Goal: Information Seeking & Learning: Learn about a topic

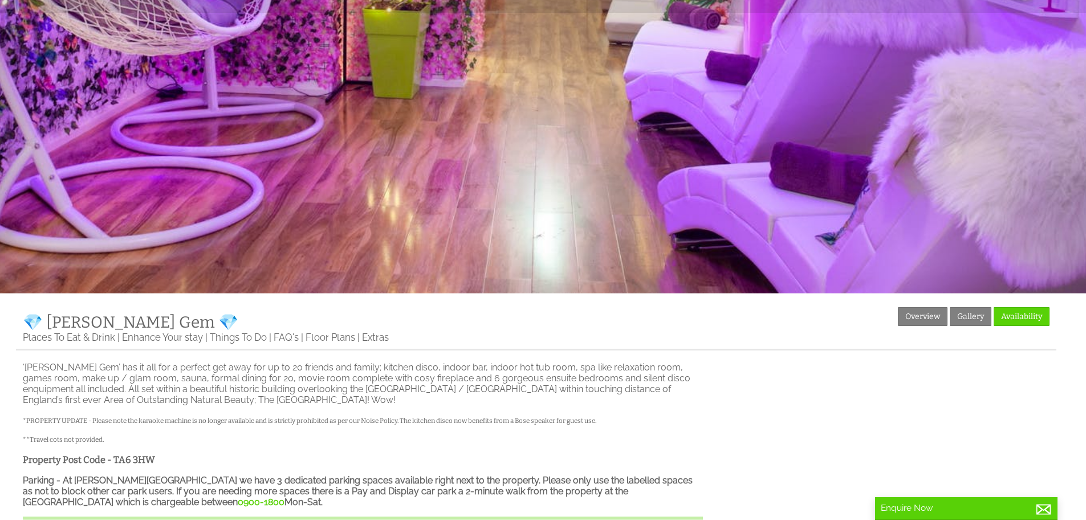
scroll to position [247, 0]
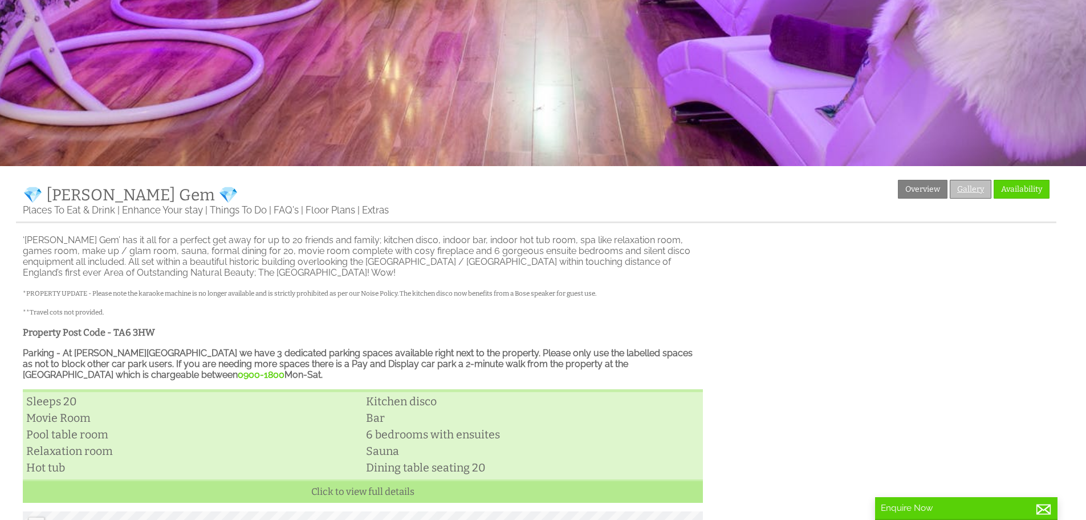
click at [974, 181] on link "Gallery" at bounding box center [971, 189] width 42 height 19
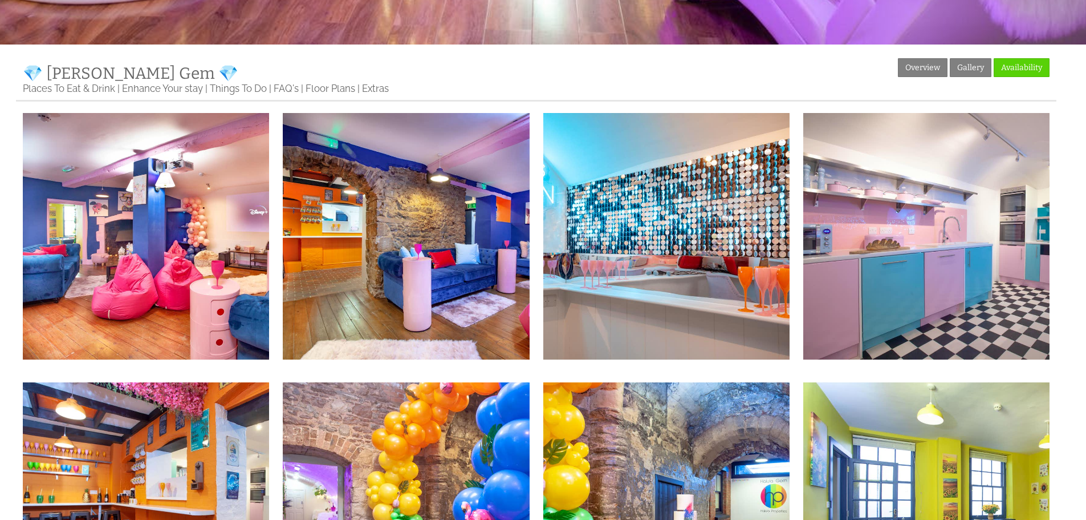
scroll to position [362, 0]
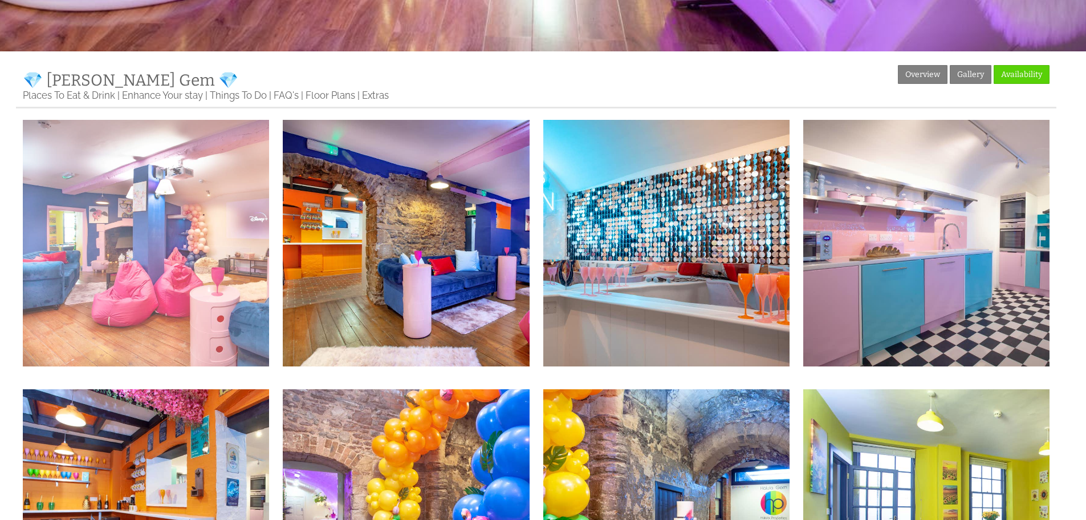
click at [154, 238] on img at bounding box center [146, 243] width 246 height 246
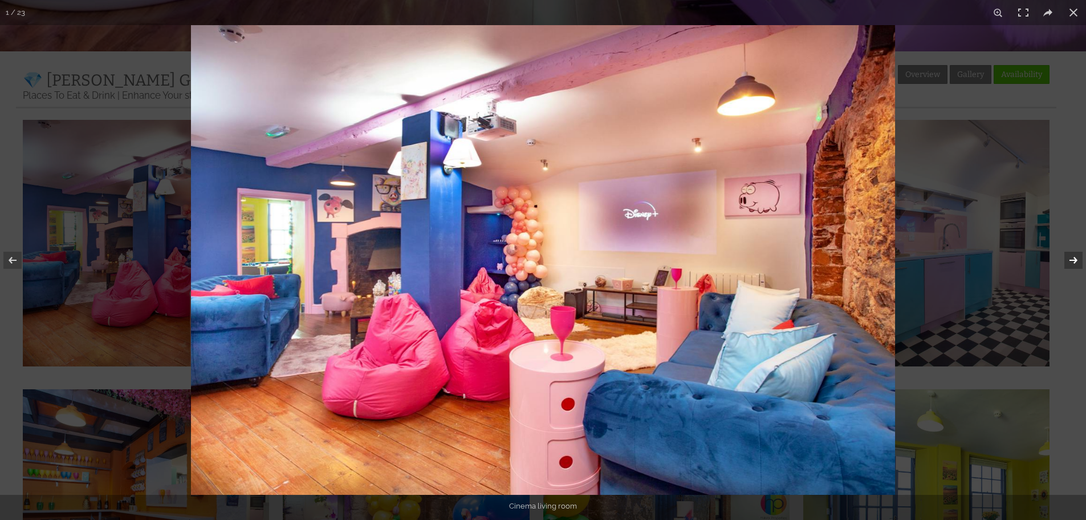
click at [1073, 259] on button at bounding box center [1067, 260] width 40 height 57
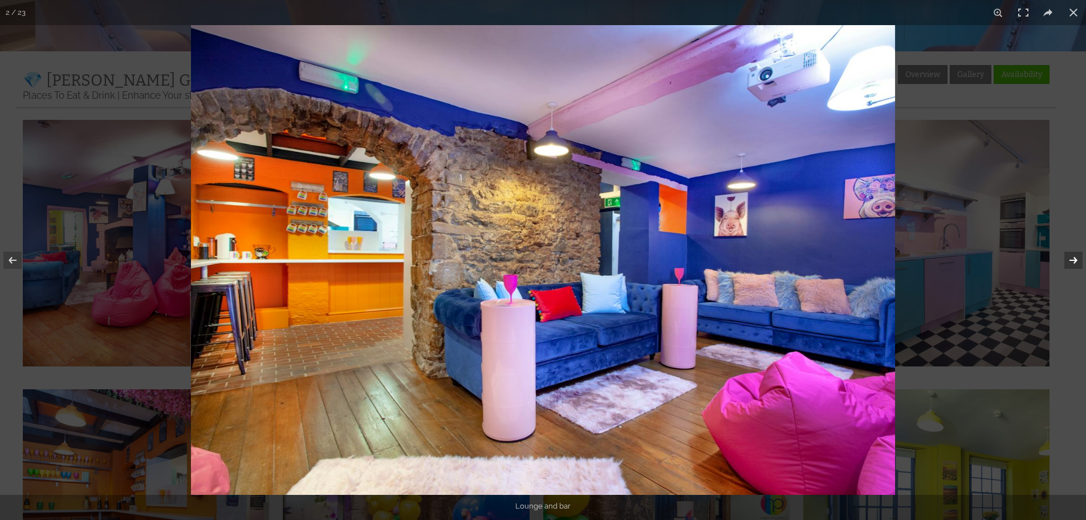
click at [1073, 259] on button at bounding box center [1067, 260] width 40 height 57
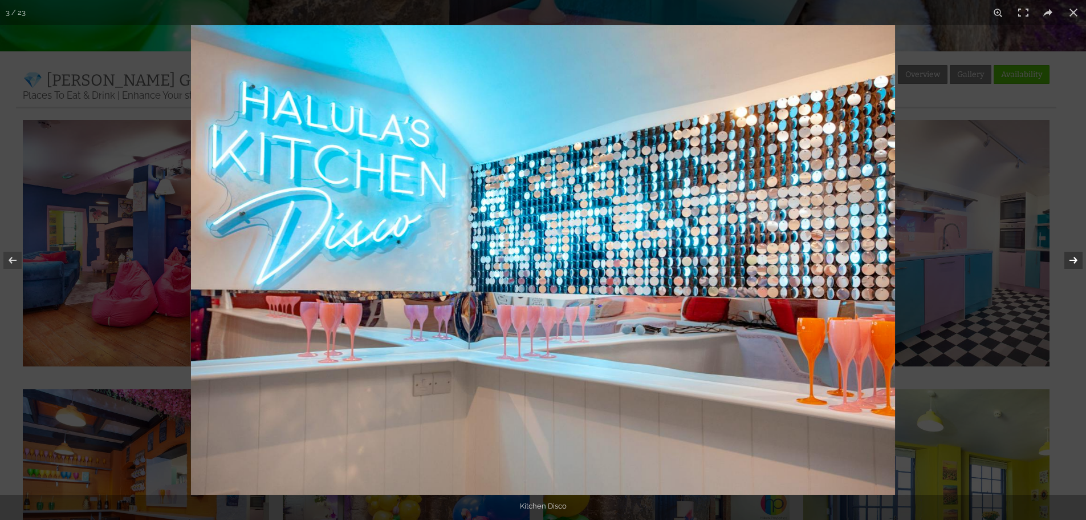
click at [1068, 263] on button at bounding box center [1067, 260] width 40 height 57
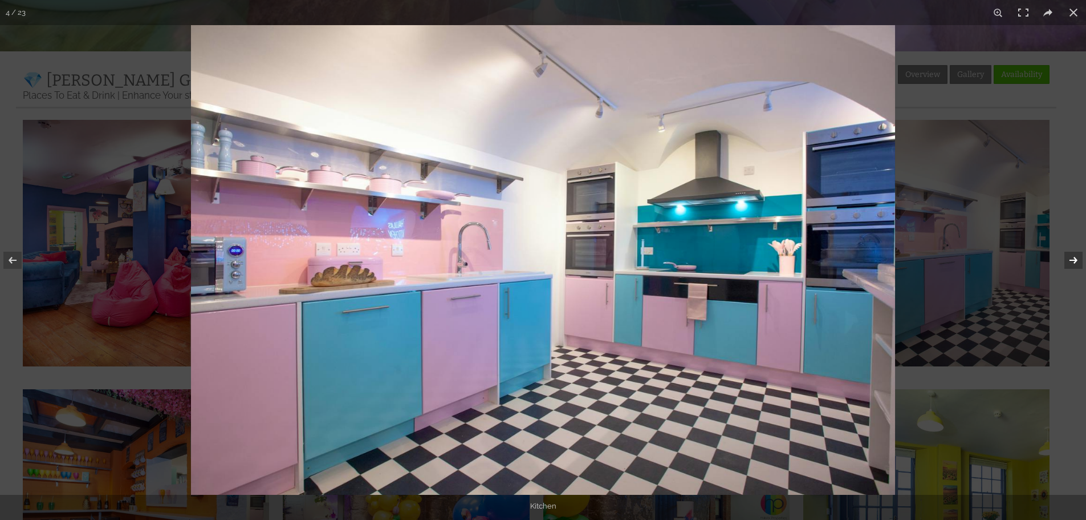
click at [1068, 263] on button at bounding box center [1067, 260] width 40 height 57
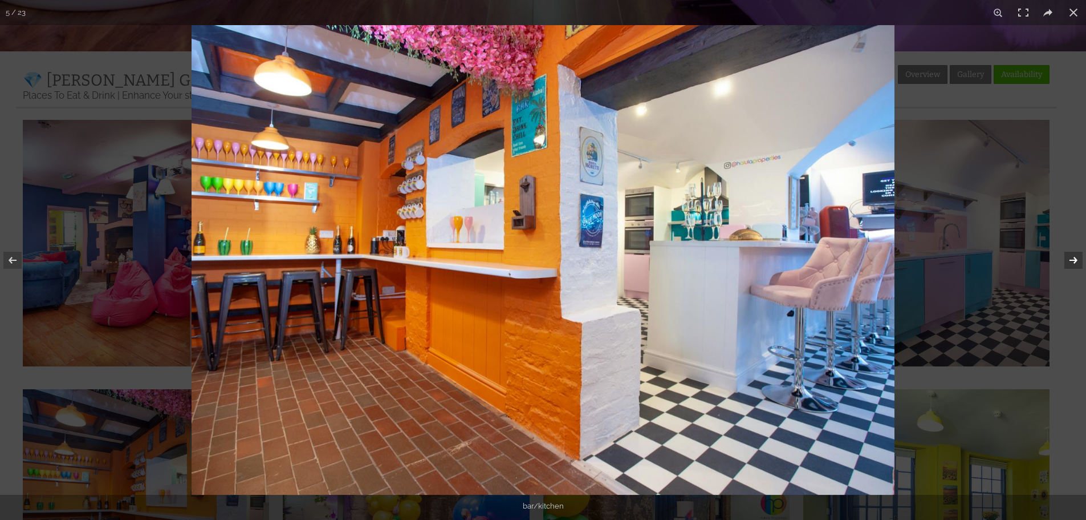
click at [1068, 263] on button at bounding box center [1067, 260] width 40 height 57
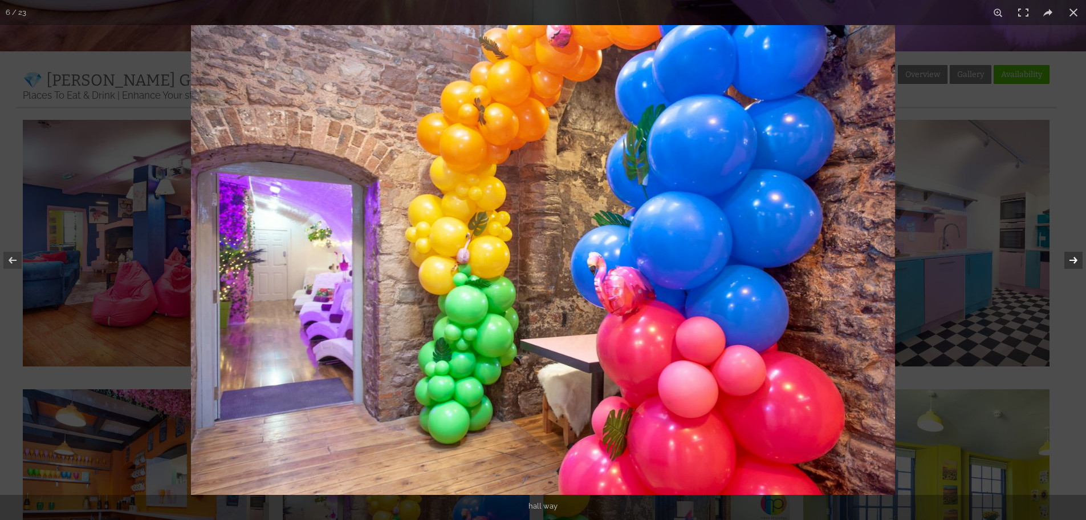
click at [1068, 263] on button at bounding box center [1067, 260] width 40 height 57
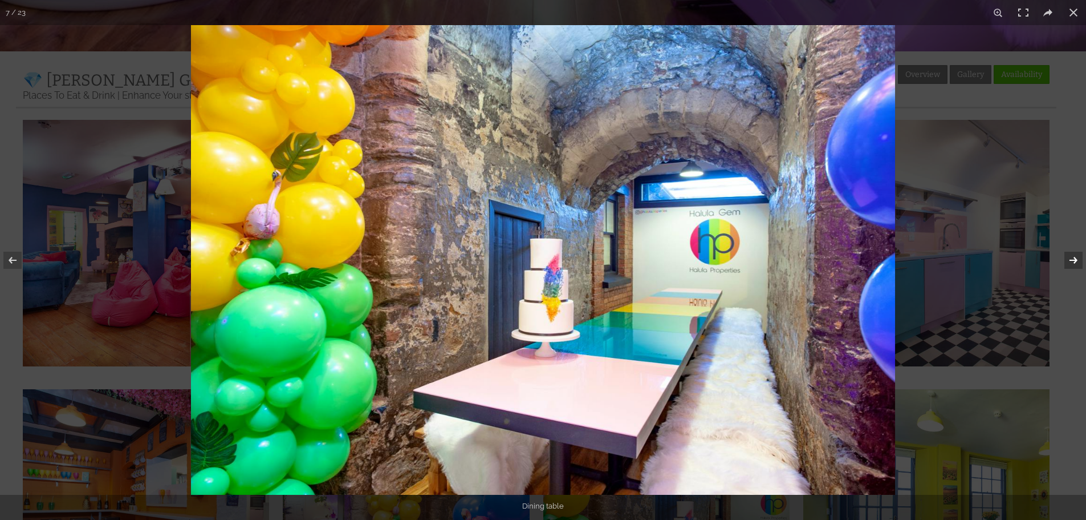
click at [1068, 263] on button at bounding box center [1067, 260] width 40 height 57
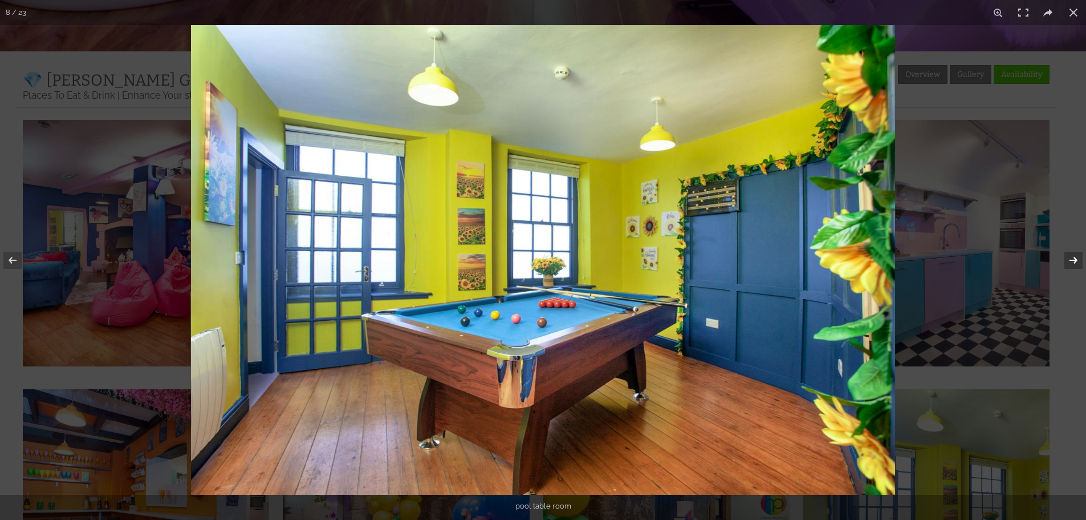
click at [1068, 263] on button at bounding box center [1067, 260] width 40 height 57
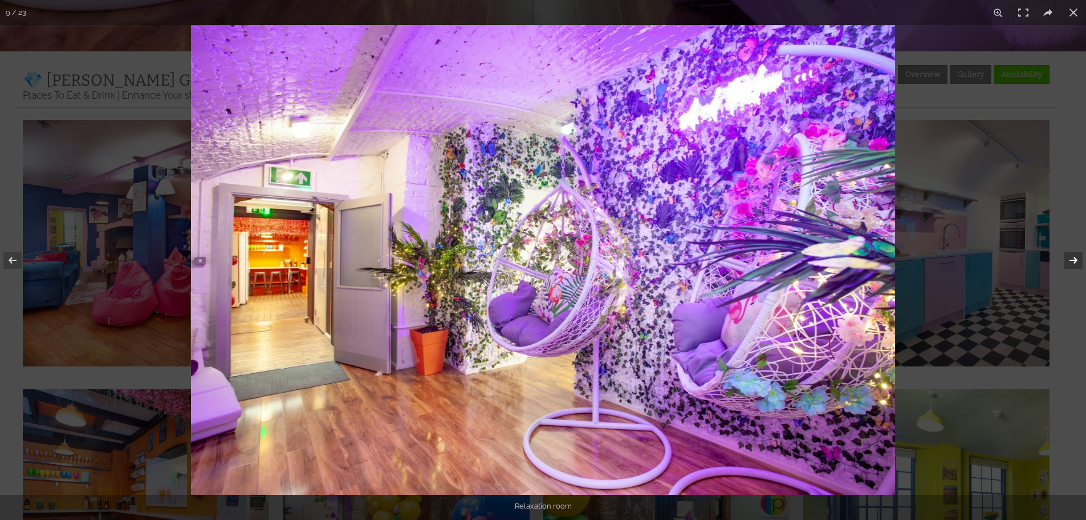
click at [1068, 263] on button at bounding box center [1067, 260] width 40 height 57
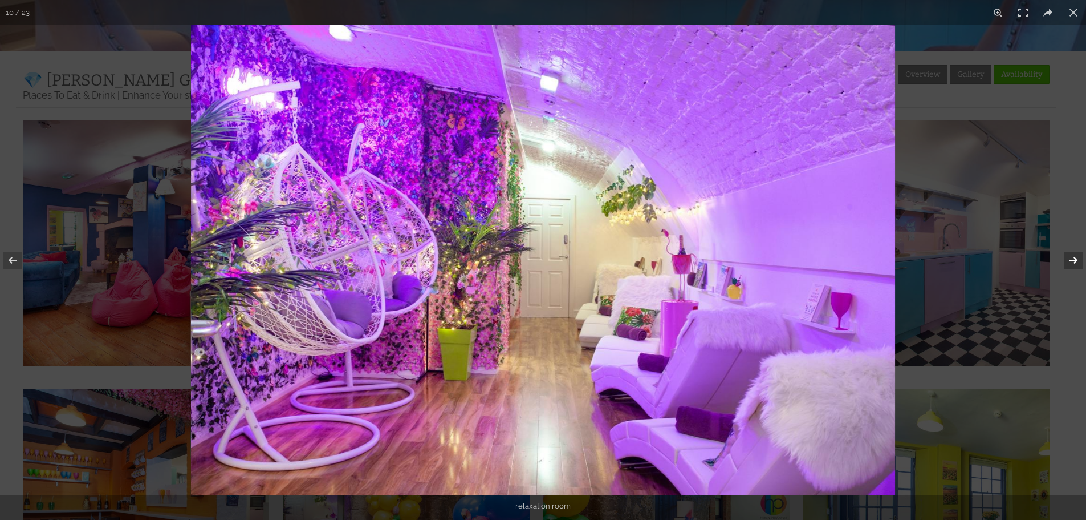
click at [1068, 263] on button at bounding box center [1067, 260] width 40 height 57
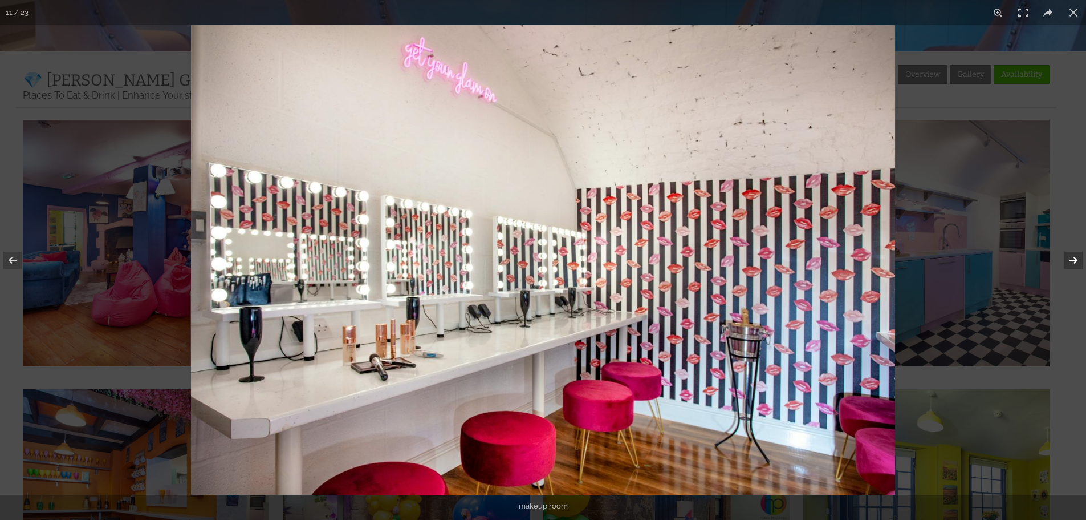
click at [1068, 263] on button at bounding box center [1067, 260] width 40 height 57
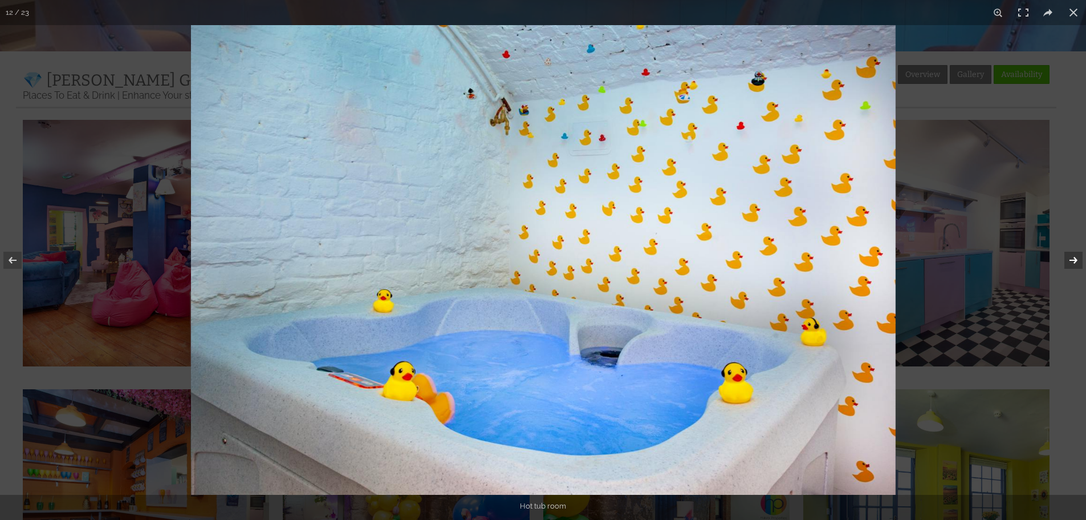
click at [1068, 263] on button at bounding box center [1067, 260] width 40 height 57
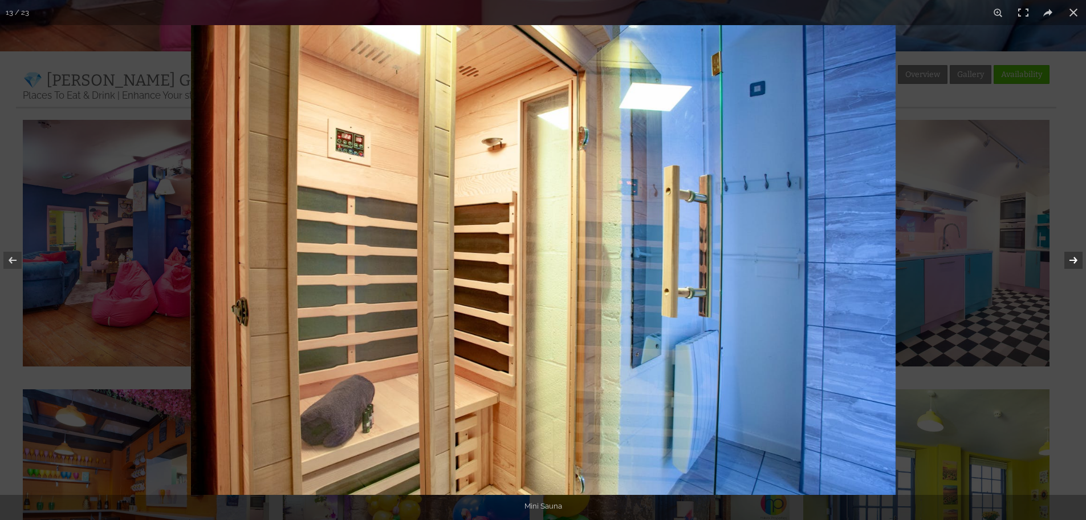
click at [1068, 263] on button at bounding box center [1067, 260] width 40 height 57
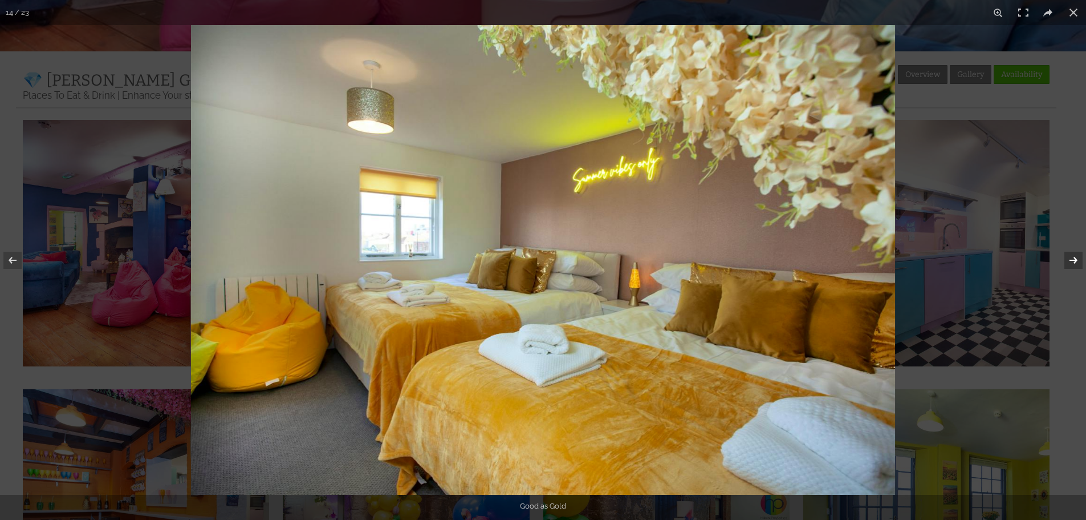
click at [1068, 263] on button at bounding box center [1067, 260] width 40 height 57
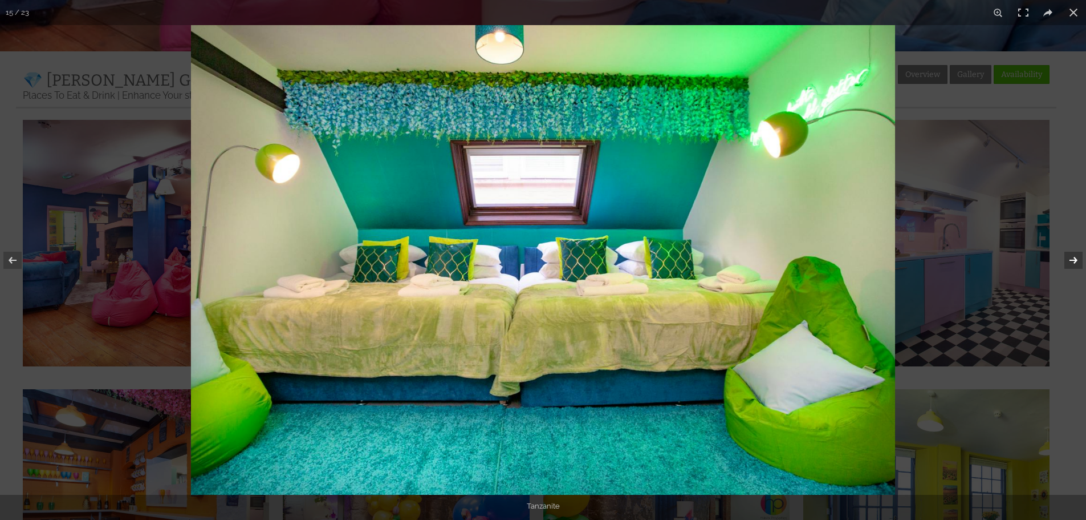
click at [1068, 263] on button at bounding box center [1067, 260] width 40 height 57
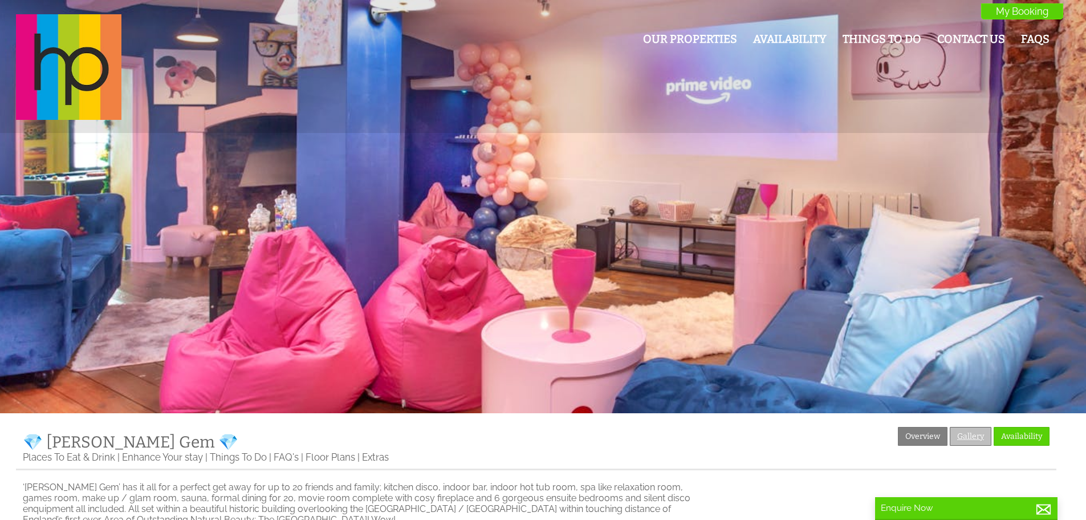
click at [980, 438] on link "Gallery" at bounding box center [971, 436] width 42 height 19
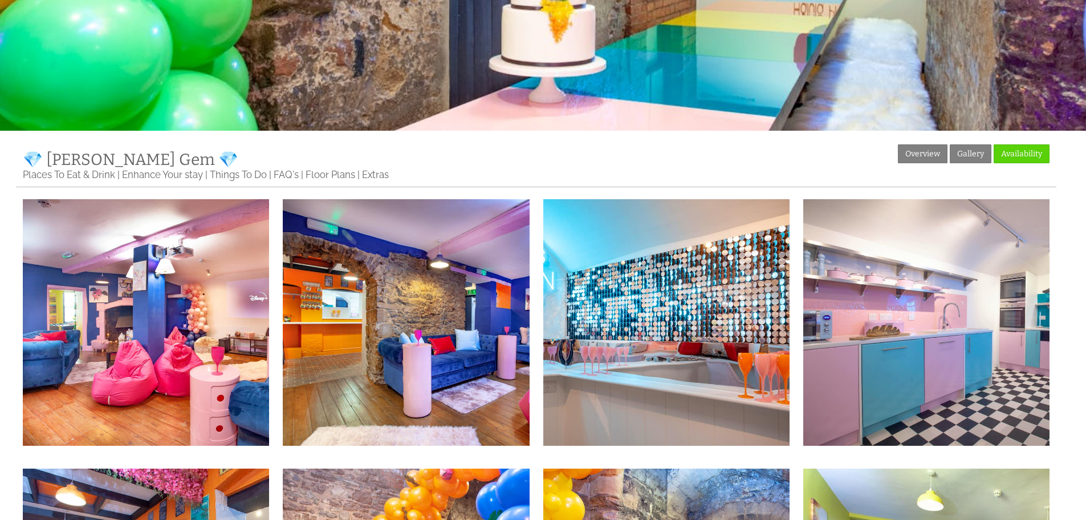
scroll to position [266, 0]
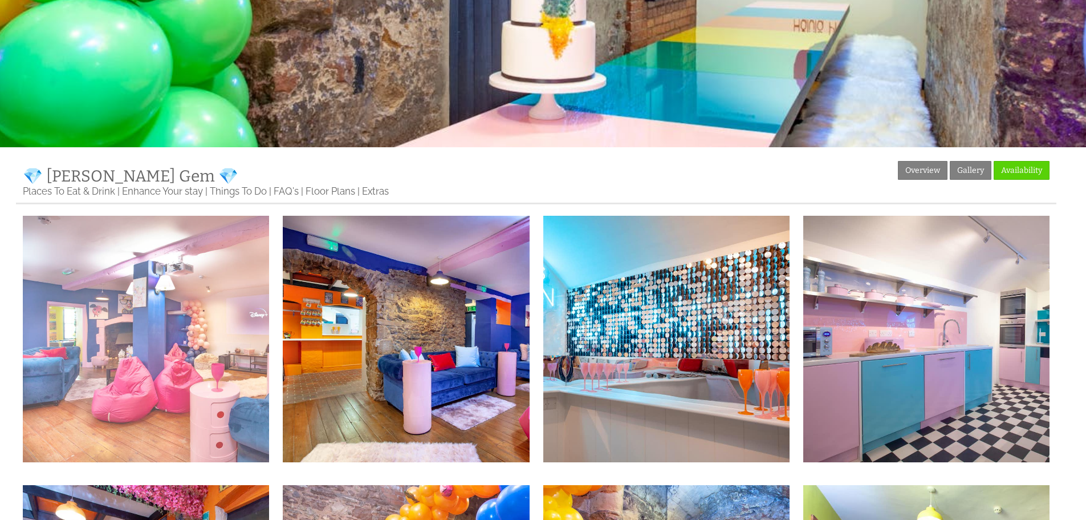
click at [185, 334] on img at bounding box center [146, 339] width 246 height 246
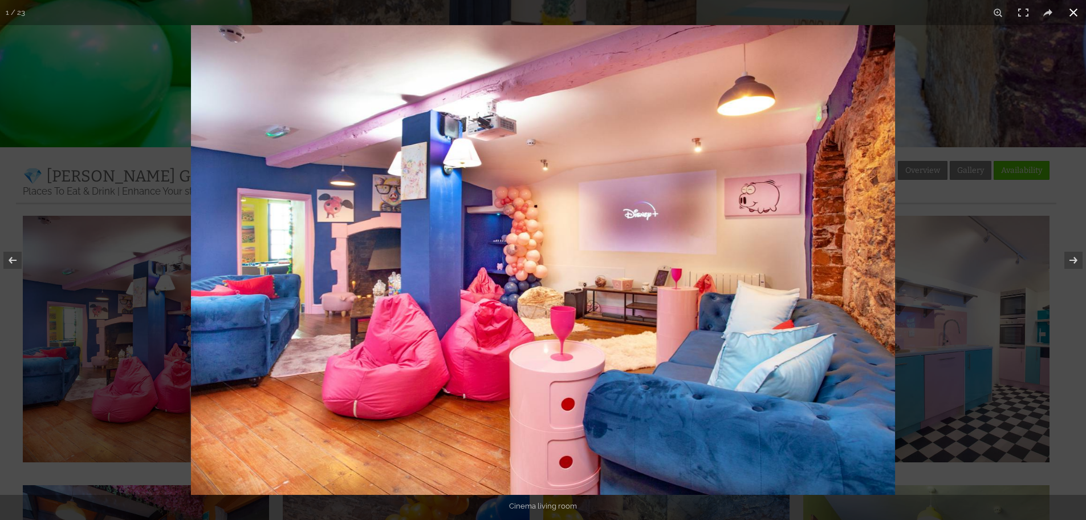
click at [962, 275] on div at bounding box center [734, 285] width 1086 height 520
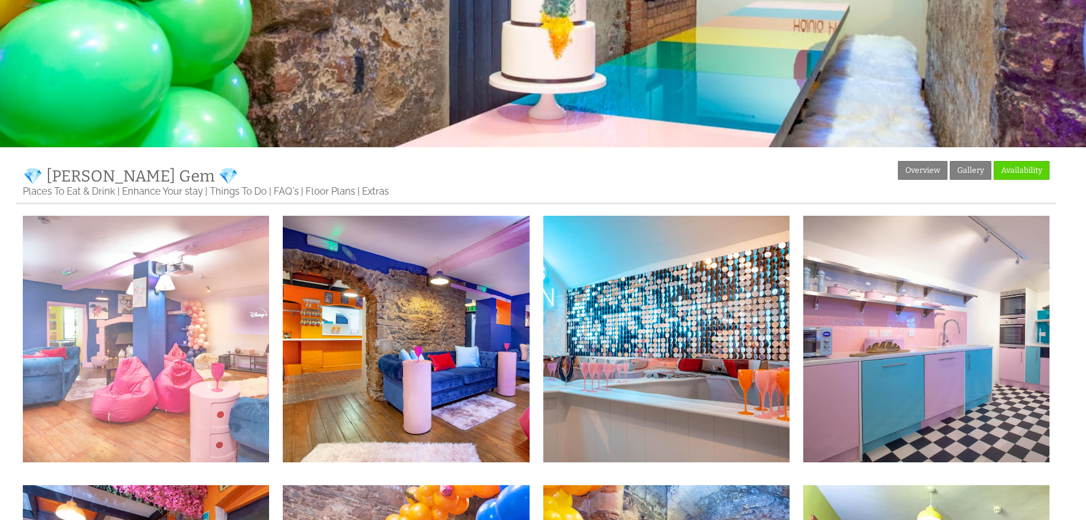
click at [120, 307] on img at bounding box center [146, 339] width 246 height 246
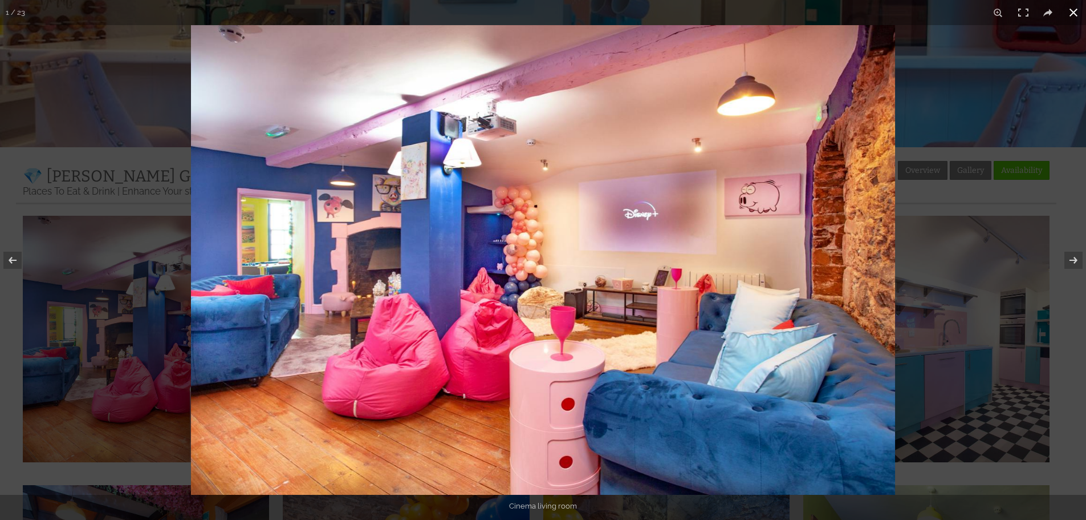
click at [982, 209] on div at bounding box center [734, 285] width 1086 height 520
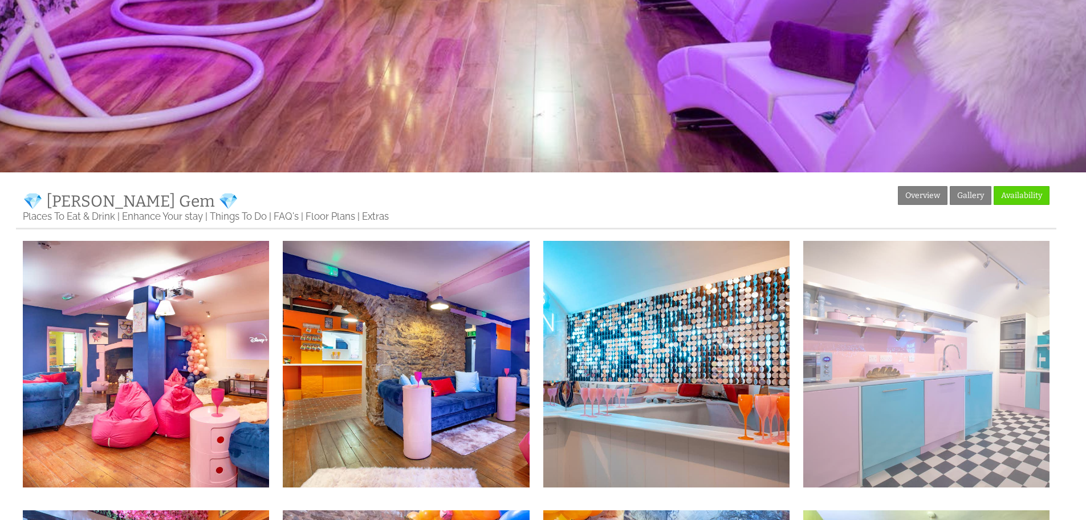
scroll to position [247, 0]
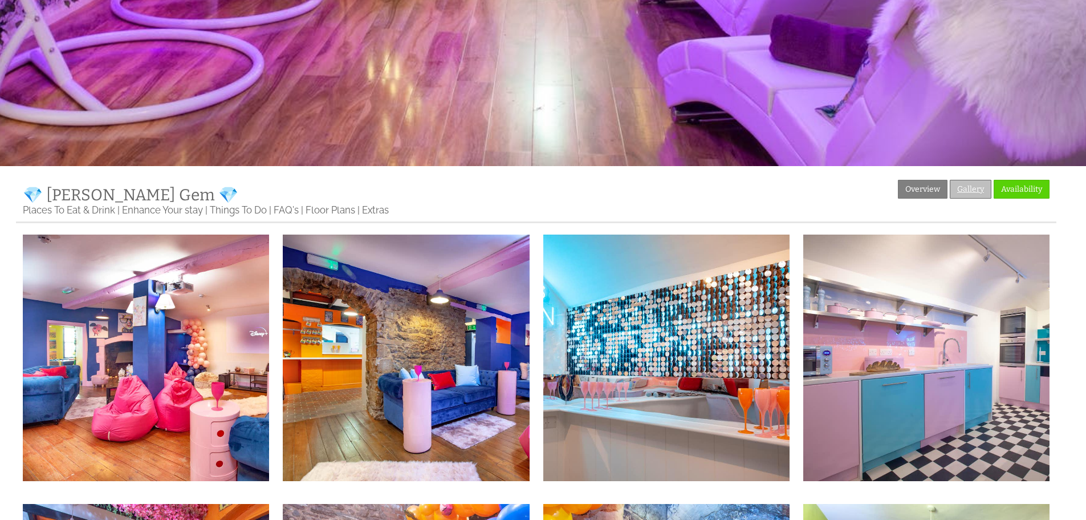
click at [958, 189] on link "Gallery" at bounding box center [971, 189] width 42 height 19
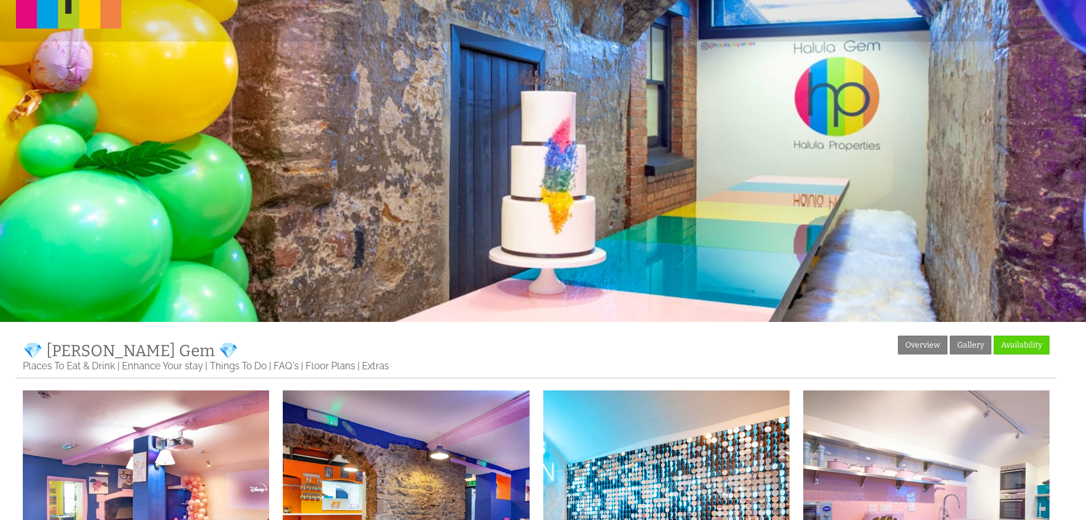
scroll to position [70, 0]
